Goal: Task Accomplishment & Management: Use online tool/utility

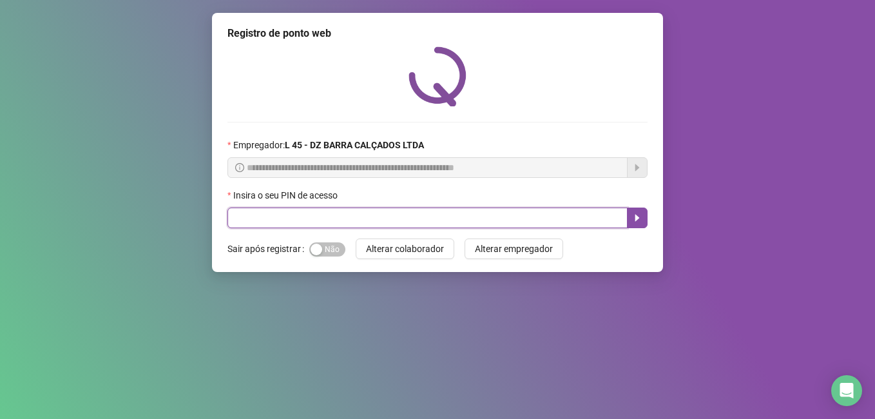
click at [269, 220] on input "text" at bounding box center [427, 217] width 400 height 21
type input "*****"
click at [638, 216] on icon "caret-right" at bounding box center [637, 218] width 10 height 10
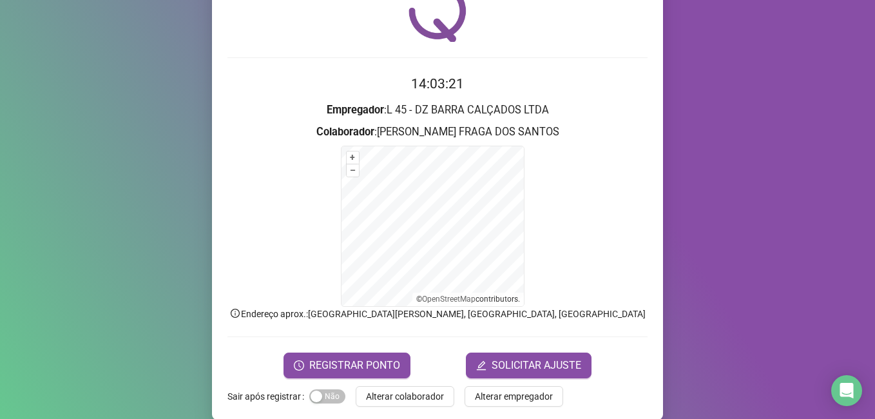
scroll to position [81, 0]
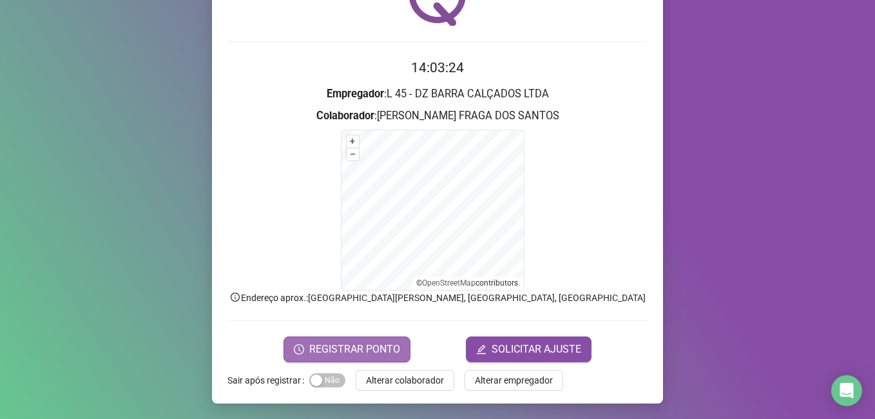
click at [349, 350] on span "REGISTRAR PONTO" at bounding box center [354, 348] width 91 height 15
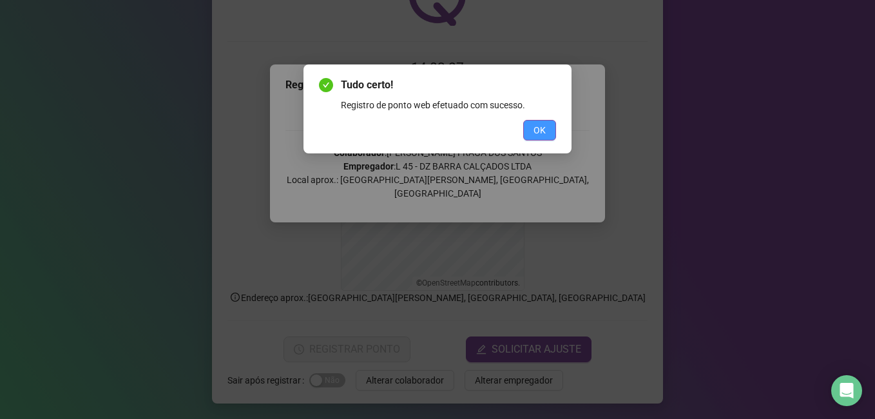
click at [542, 130] on span "OK" at bounding box center [539, 130] width 12 height 14
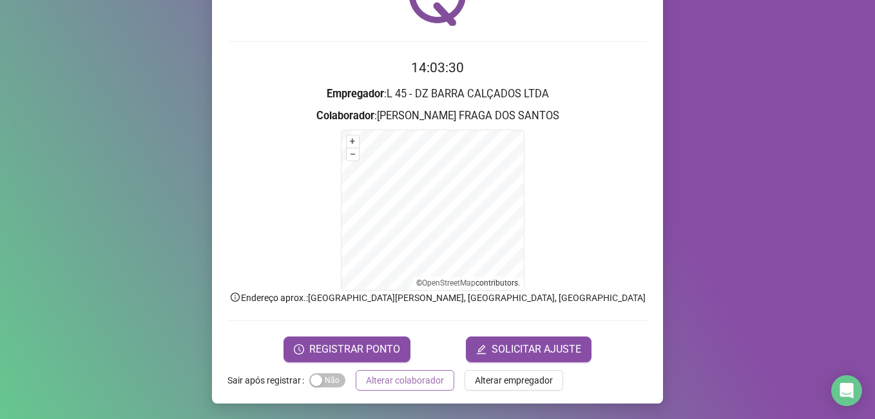
click at [402, 382] on span "Alterar colaborador" at bounding box center [405, 380] width 78 height 14
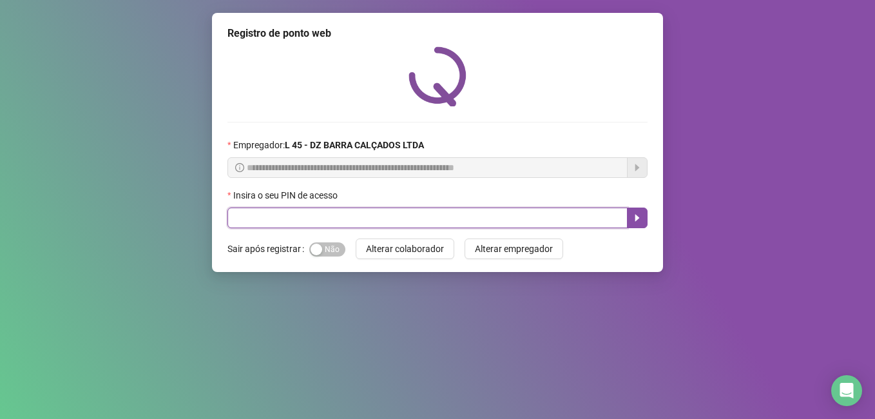
click at [237, 214] on input "text" at bounding box center [427, 217] width 400 height 21
type input "*****"
click at [642, 224] on button "button" at bounding box center [637, 217] width 21 height 21
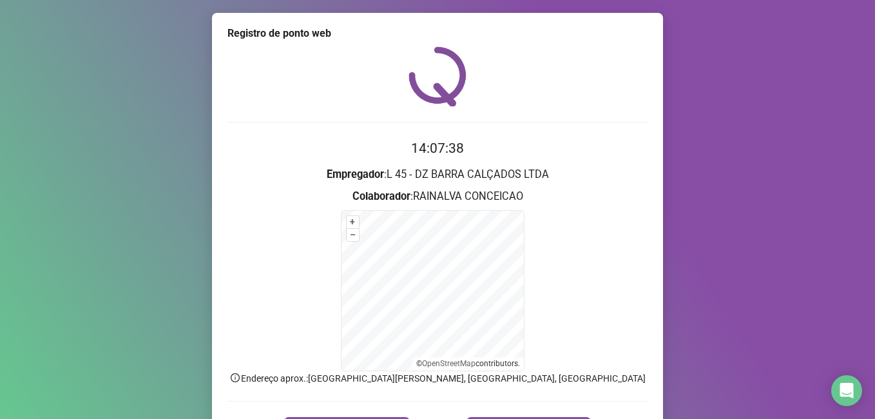
scroll to position [81, 0]
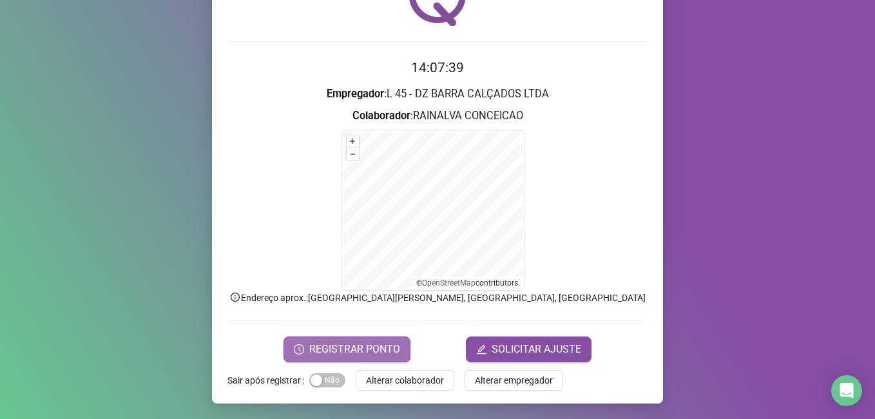
click at [337, 339] on button "REGISTRAR PONTO" at bounding box center [346, 349] width 127 height 26
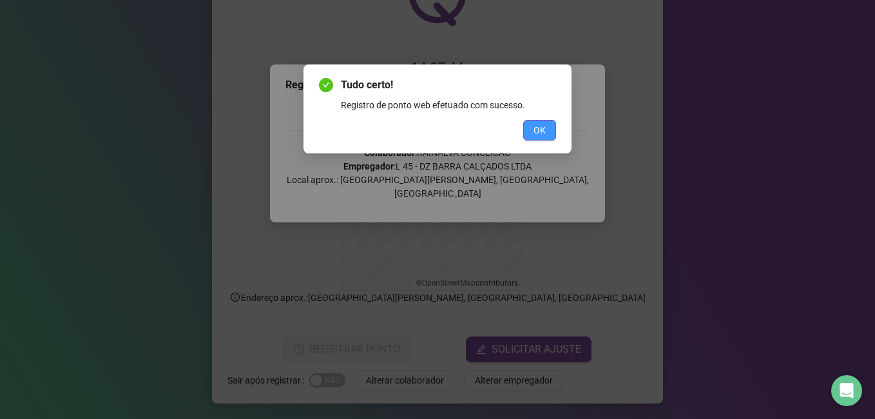
click at [542, 132] on span "OK" at bounding box center [539, 130] width 12 height 14
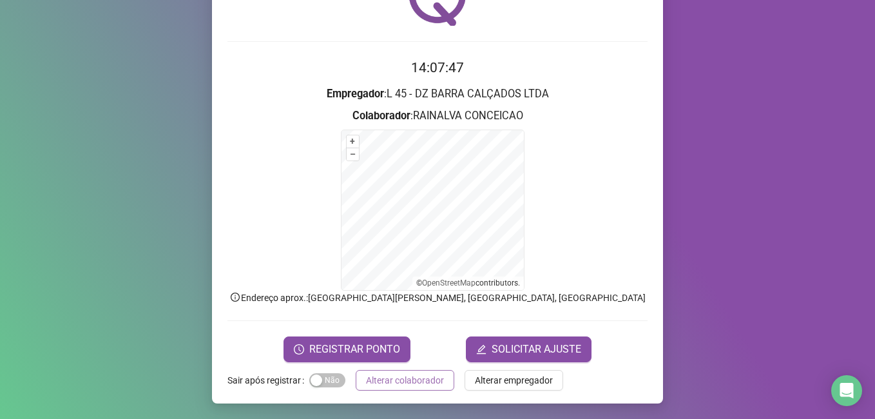
click at [402, 381] on span "Alterar colaborador" at bounding box center [405, 380] width 78 height 14
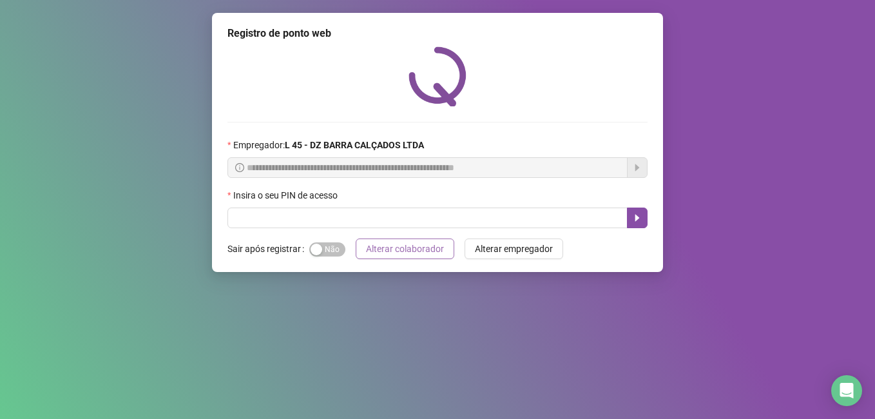
scroll to position [0, 0]
